Goal: Browse casually

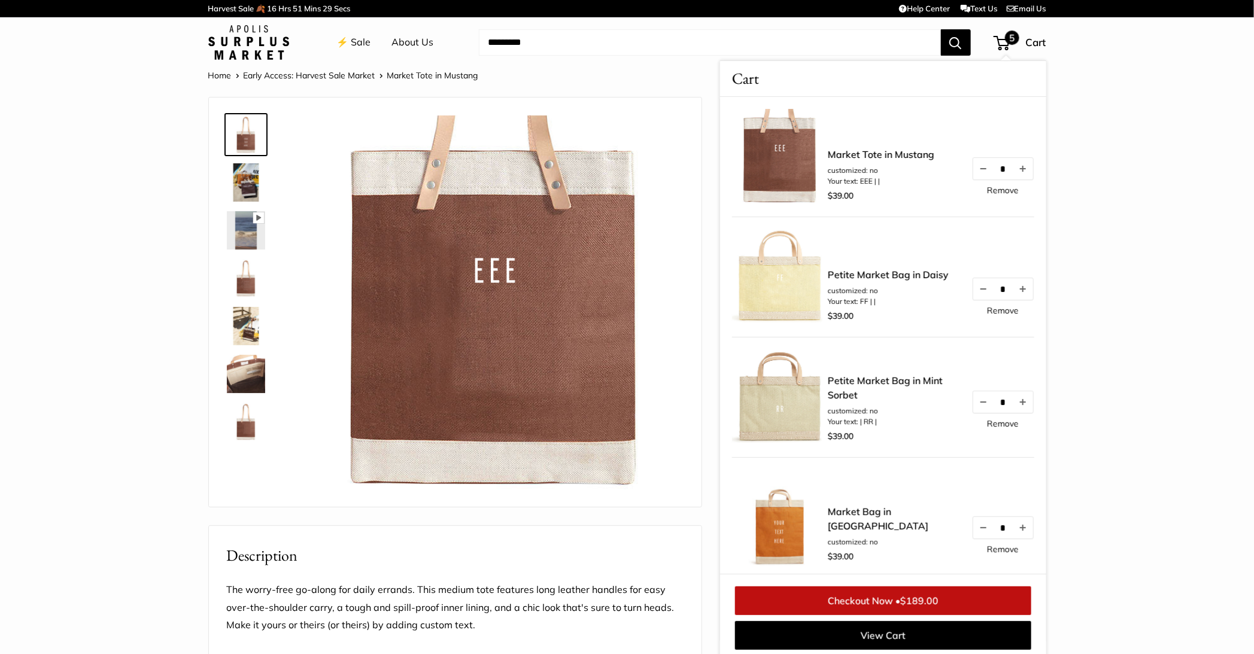
scroll to position [4, 0]
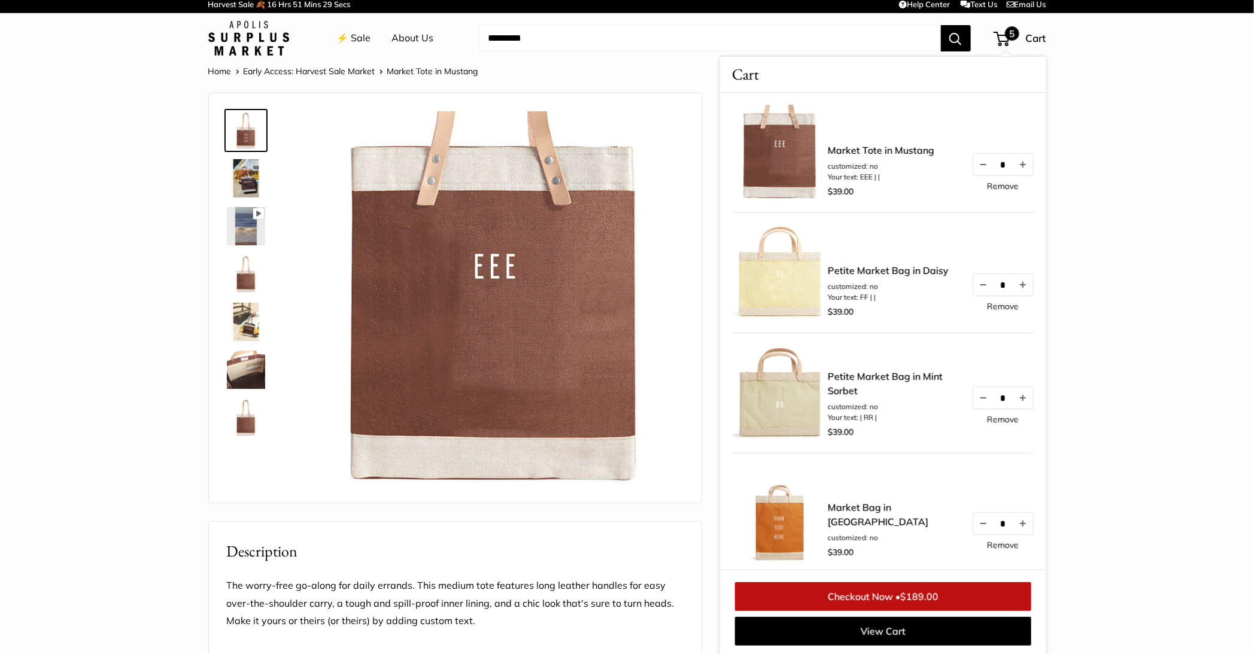
click at [350, 45] on link "⚡️ Sale" at bounding box center [354, 38] width 34 height 18
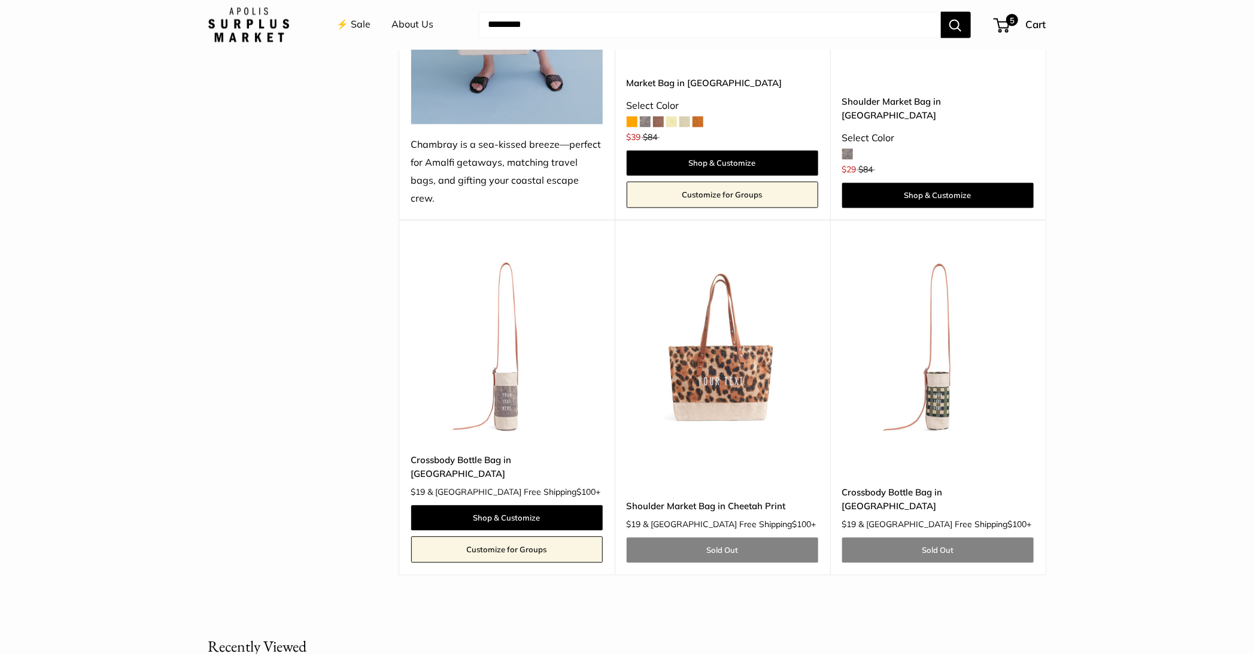
scroll to position [3853, 0]
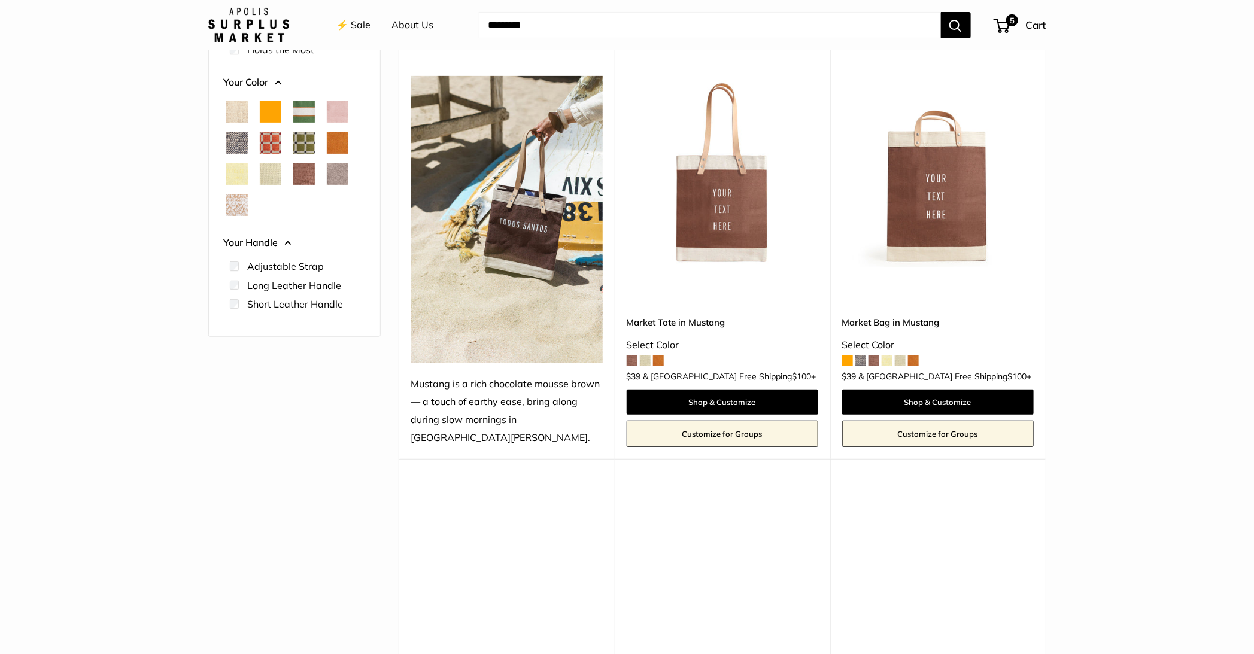
scroll to position [186, 0]
